Goal: Information Seeking & Learning: Compare options

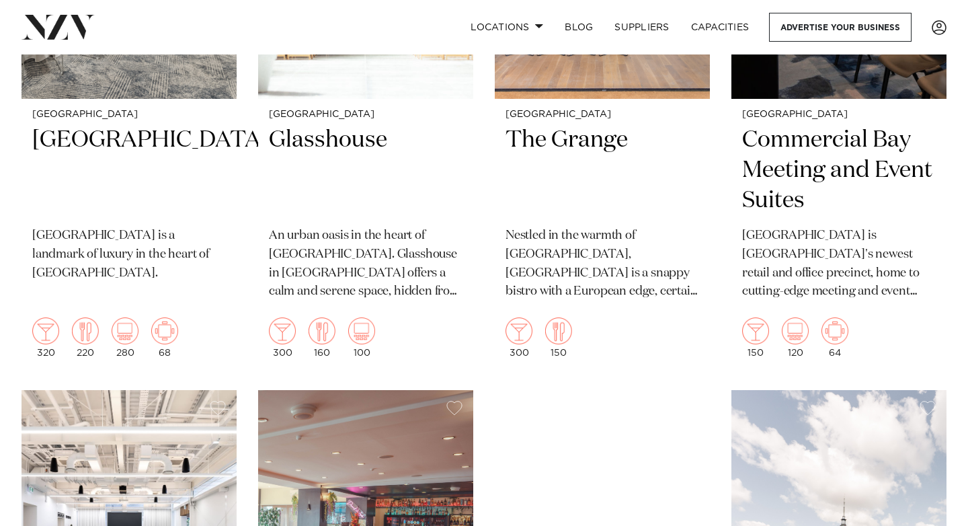
scroll to position [2530, 0]
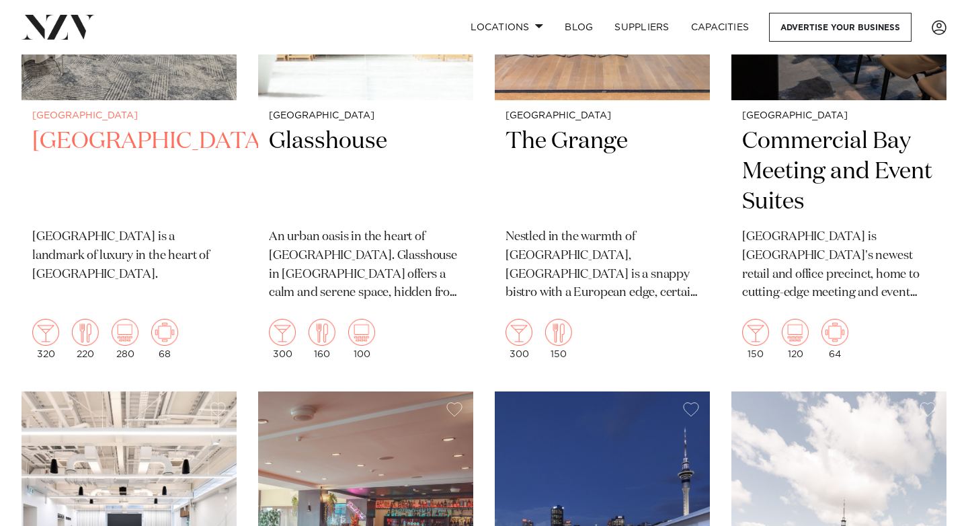
click at [173, 126] on h2 "JW Marriott Auckland" at bounding box center [129, 171] width 194 height 91
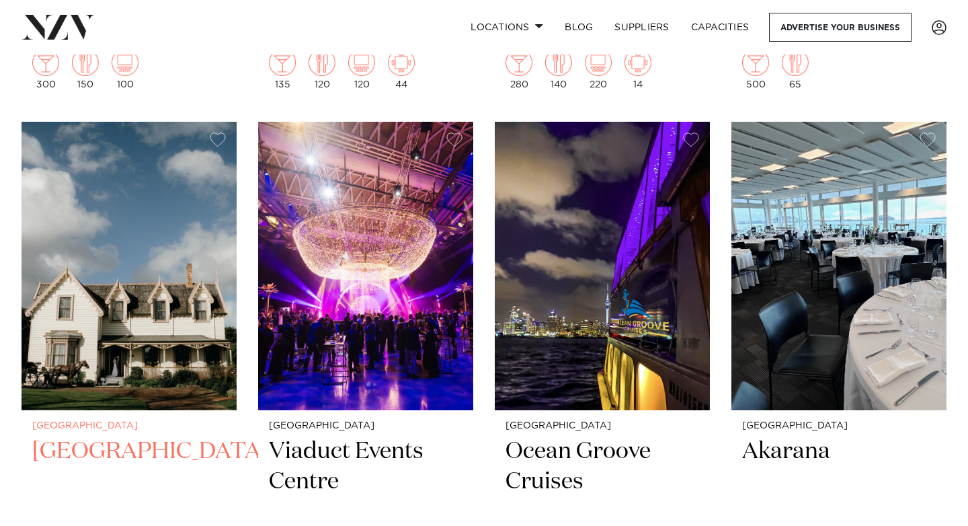
scroll to position [8049, 0]
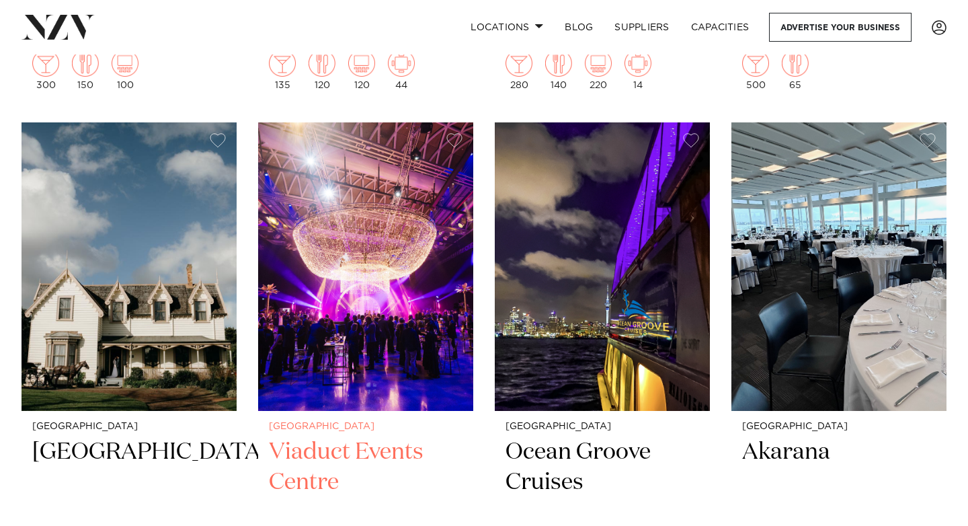
click at [335, 277] on img at bounding box center [365, 266] width 215 height 288
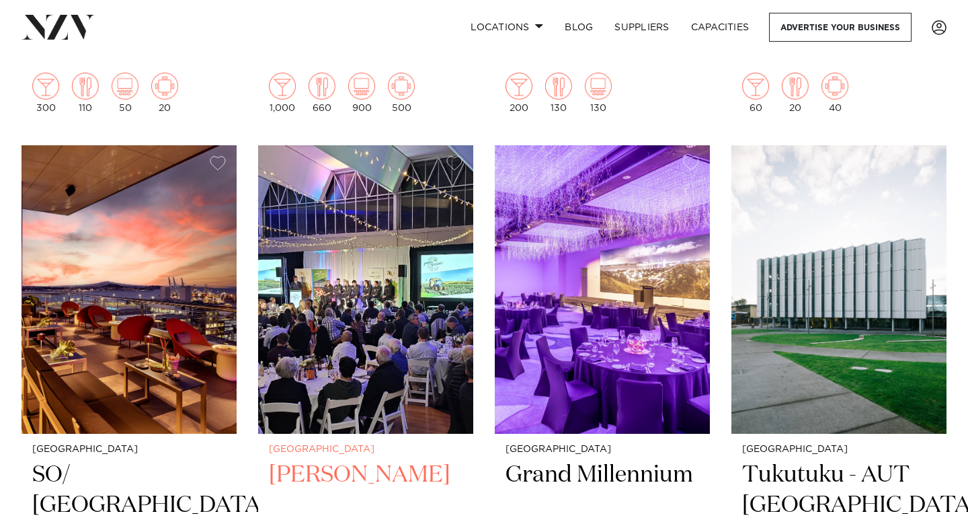
scroll to position [9188, 0]
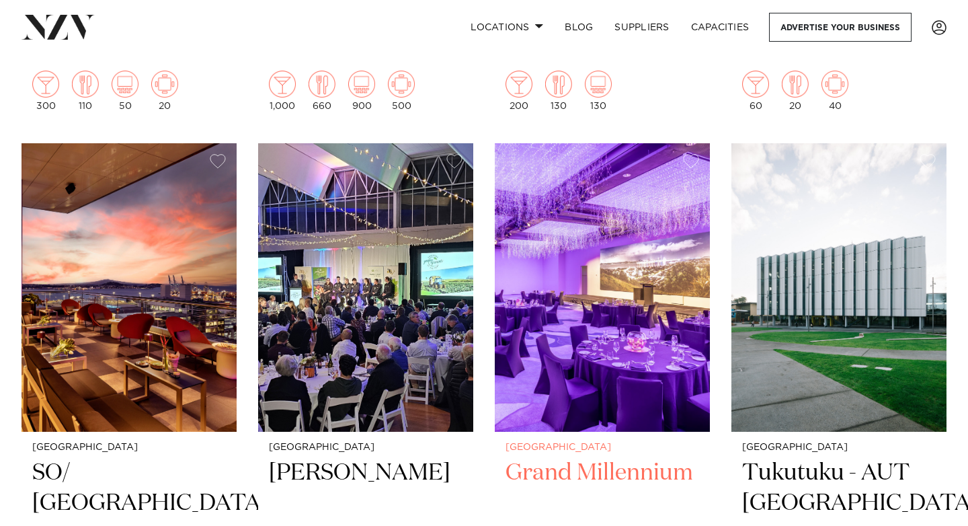
click at [569, 241] on img at bounding box center [602, 287] width 215 height 288
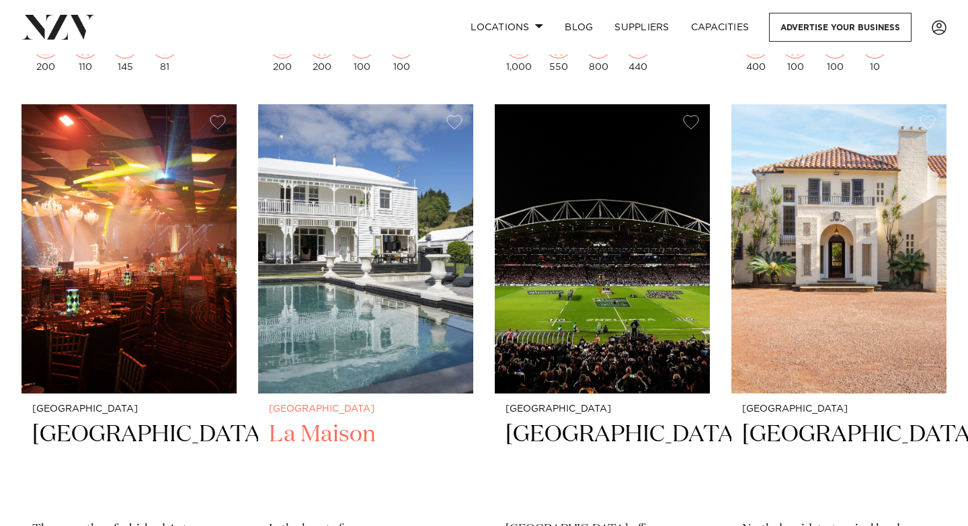
scroll to position [9802, 0]
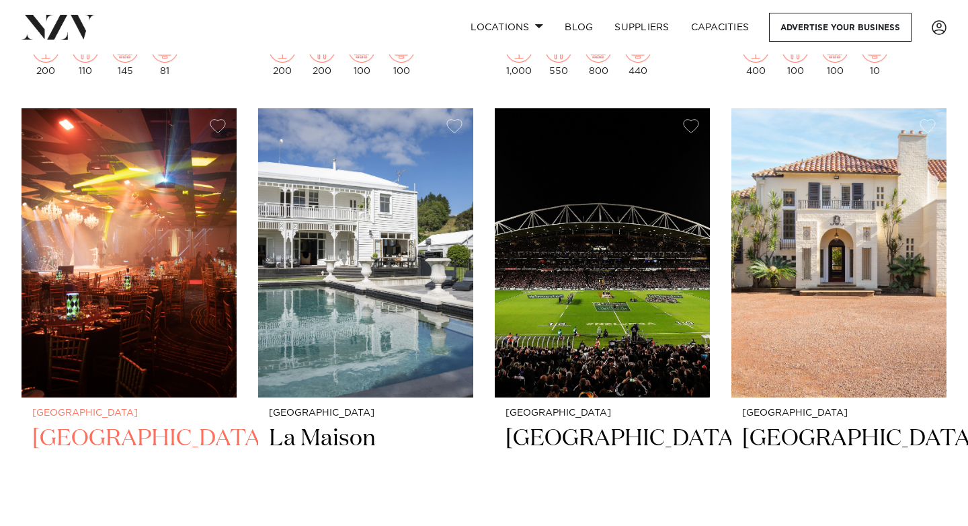
click at [202, 244] on img at bounding box center [129, 252] width 215 height 288
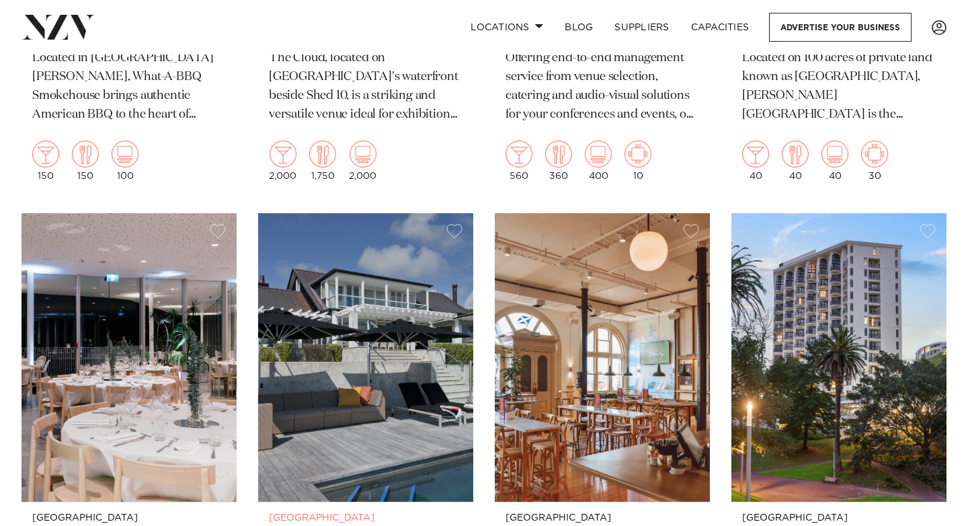
scroll to position [13768, 0]
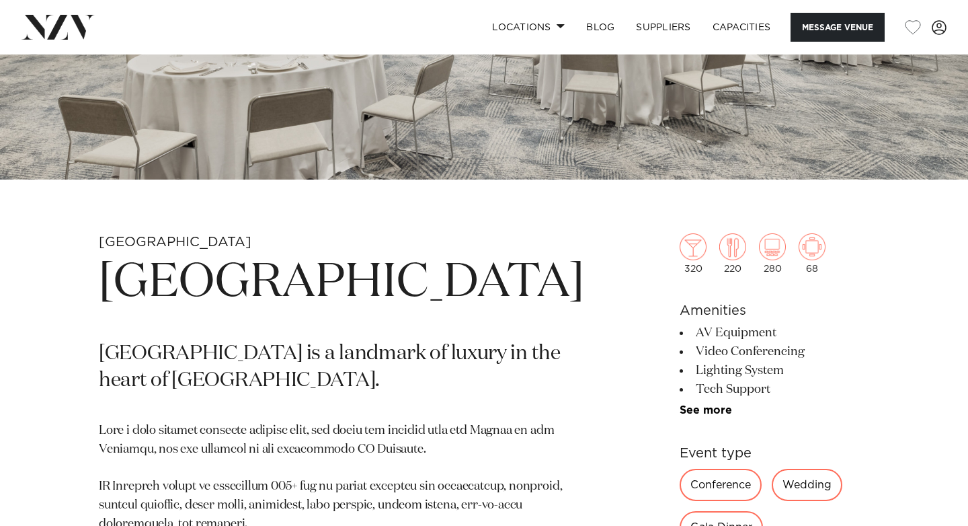
scroll to position [144, 0]
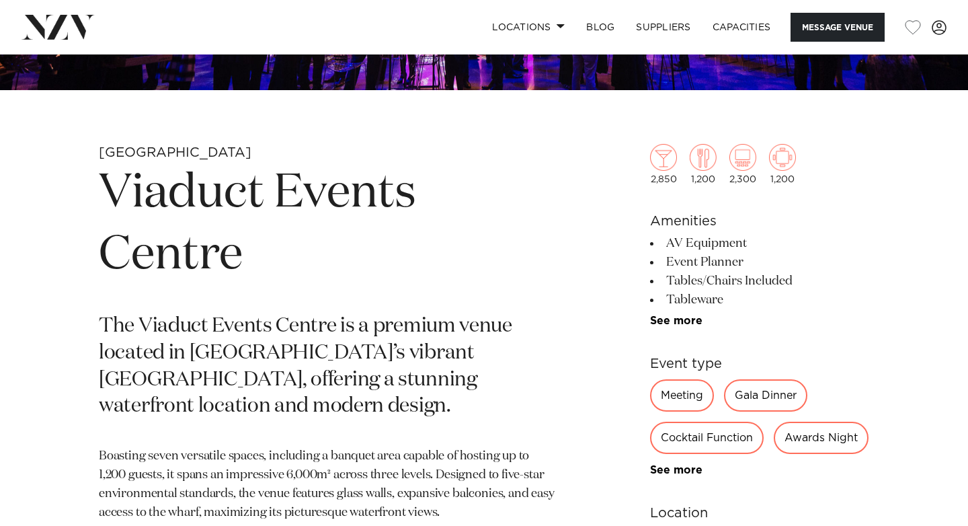
scroll to position [368, 0]
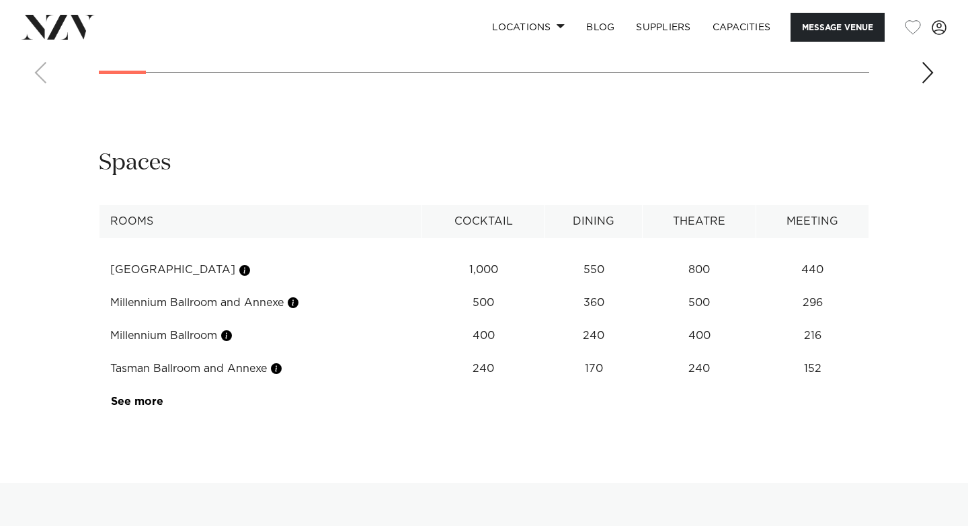
scroll to position [1624, 0]
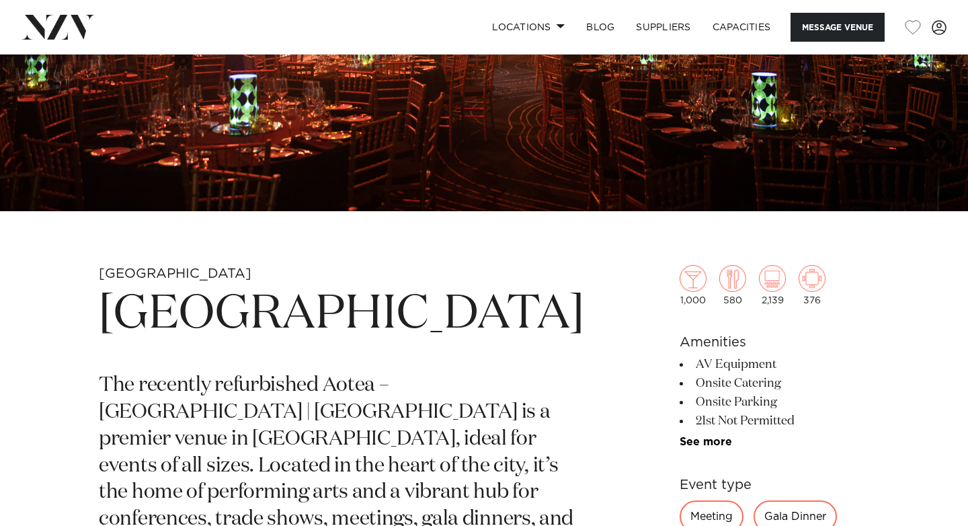
scroll to position [45, 0]
